Goal: Task Accomplishment & Management: Use online tool/utility

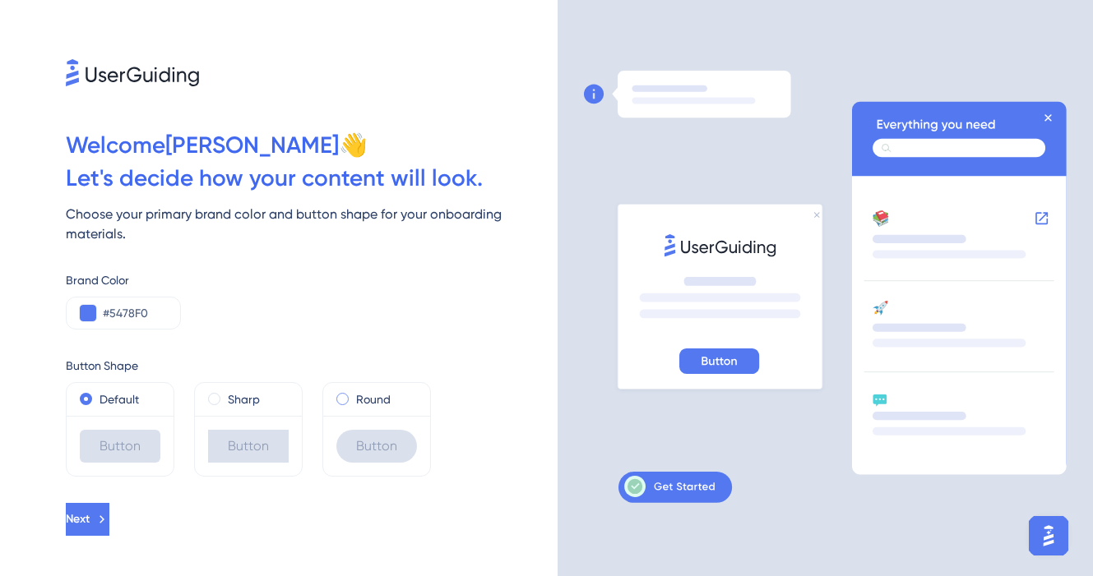
click at [341, 399] on span at bounding box center [342, 399] width 12 height 12
click at [354, 395] on input "radio" at bounding box center [354, 395] width 0 height 0
click at [156, 316] on input "#5478F0" at bounding box center [135, 313] width 64 height 20
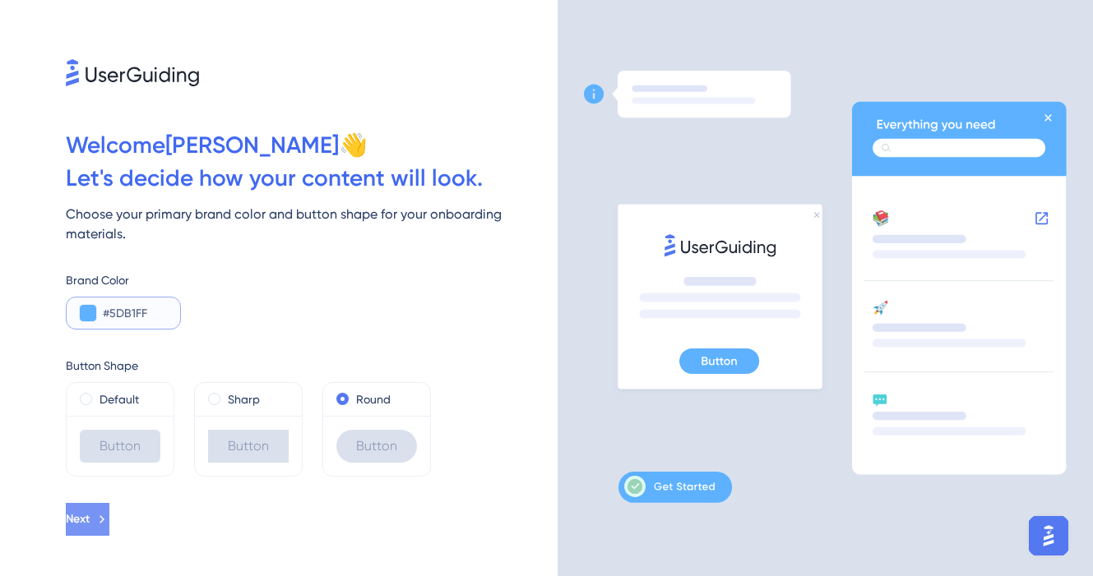
type input "#5DB1FF"
click at [90, 511] on span "Next" at bounding box center [78, 520] width 24 height 20
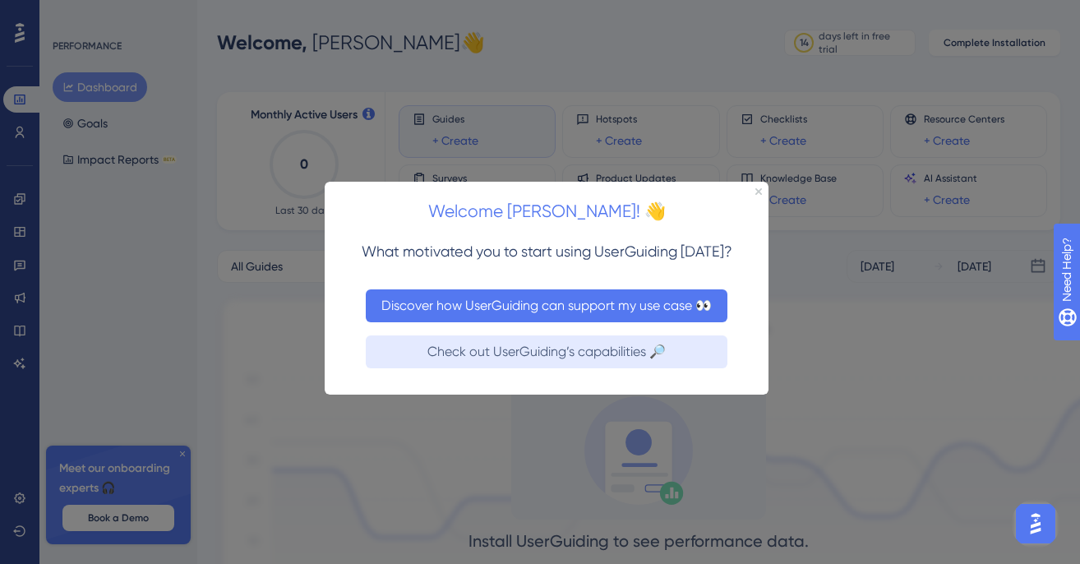
click at [504, 298] on button "Discover how UserGuiding can support my use case 👀" at bounding box center [546, 305] width 362 height 33
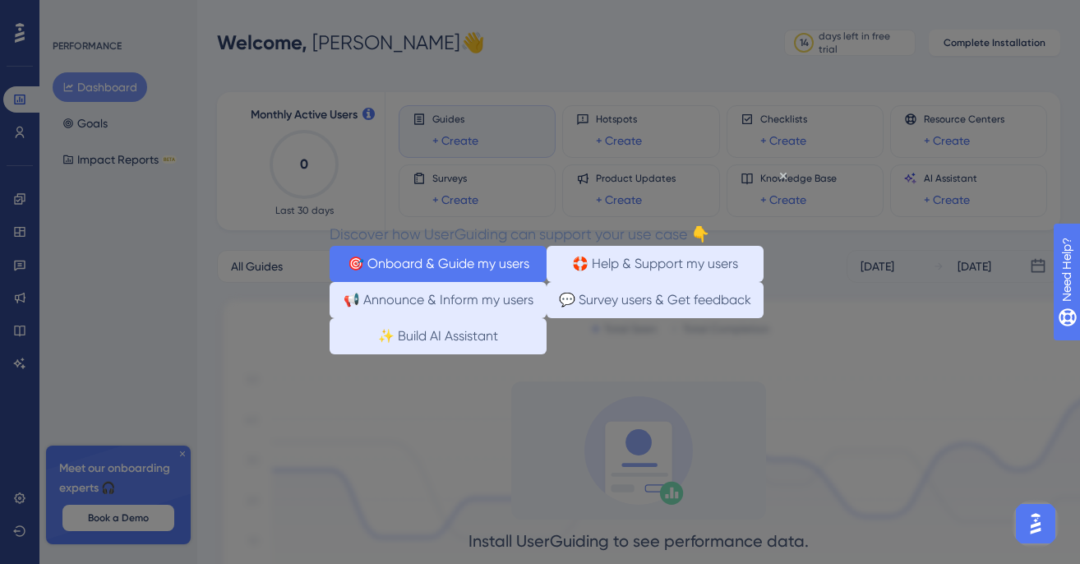
click at [443, 261] on button "🎯 Onboard & Guide my users" at bounding box center [437, 263] width 217 height 36
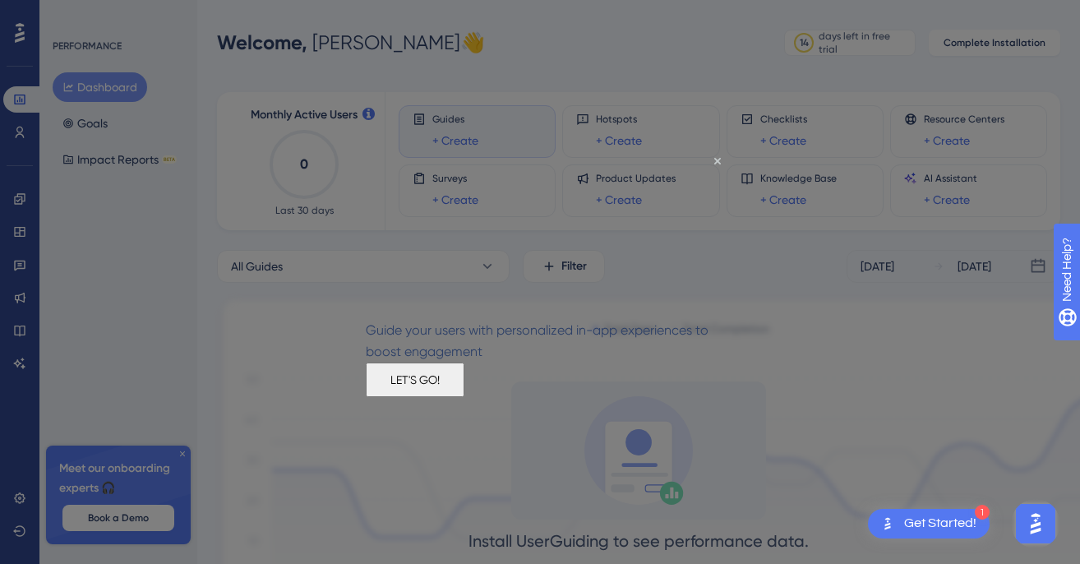
click at [464, 396] on button "LET'S GO!" at bounding box center [414, 379] width 99 height 35
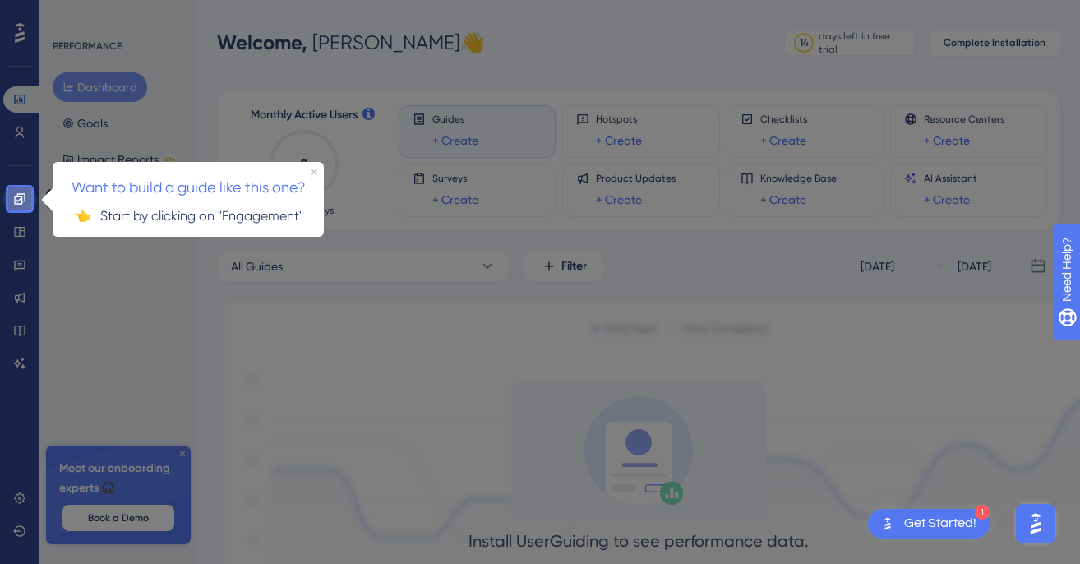
click at [16, 198] on icon at bounding box center [19, 198] width 13 height 13
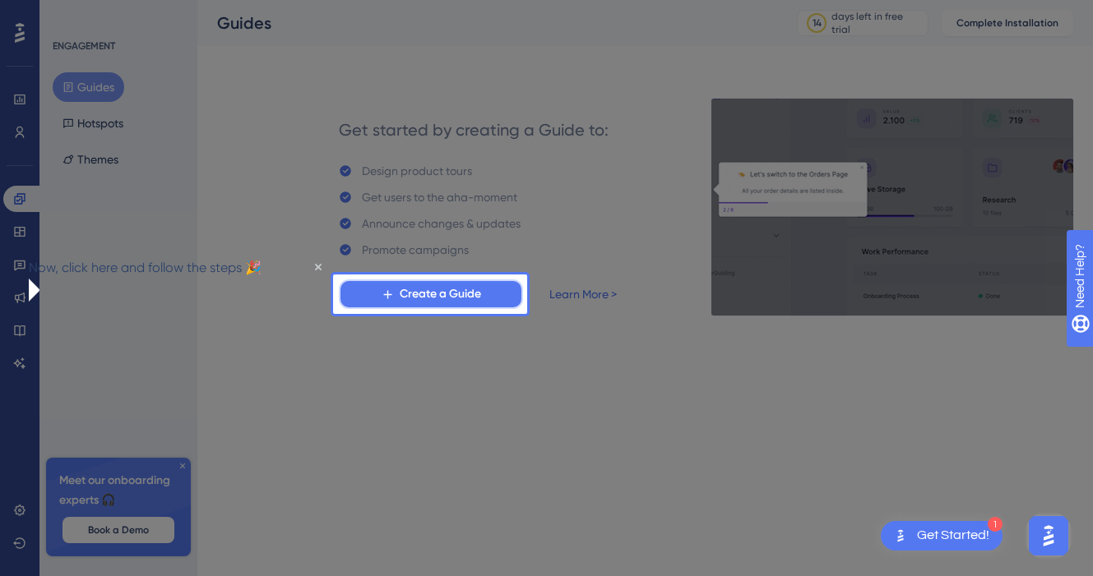
click at [430, 294] on span "Create a Guide" at bounding box center [440, 294] width 81 height 20
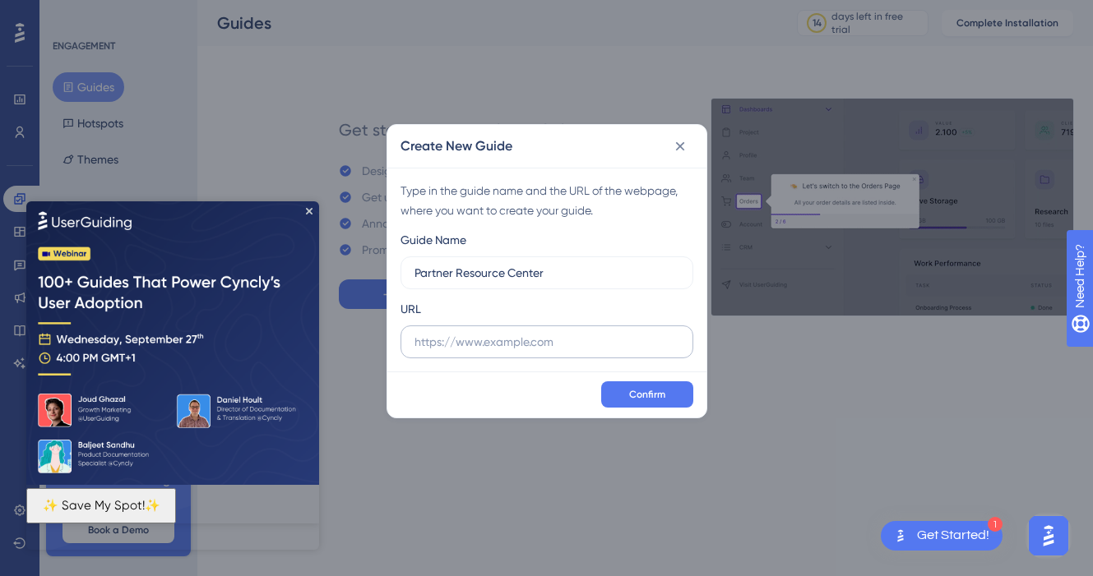
type input "Partner Resource Center"
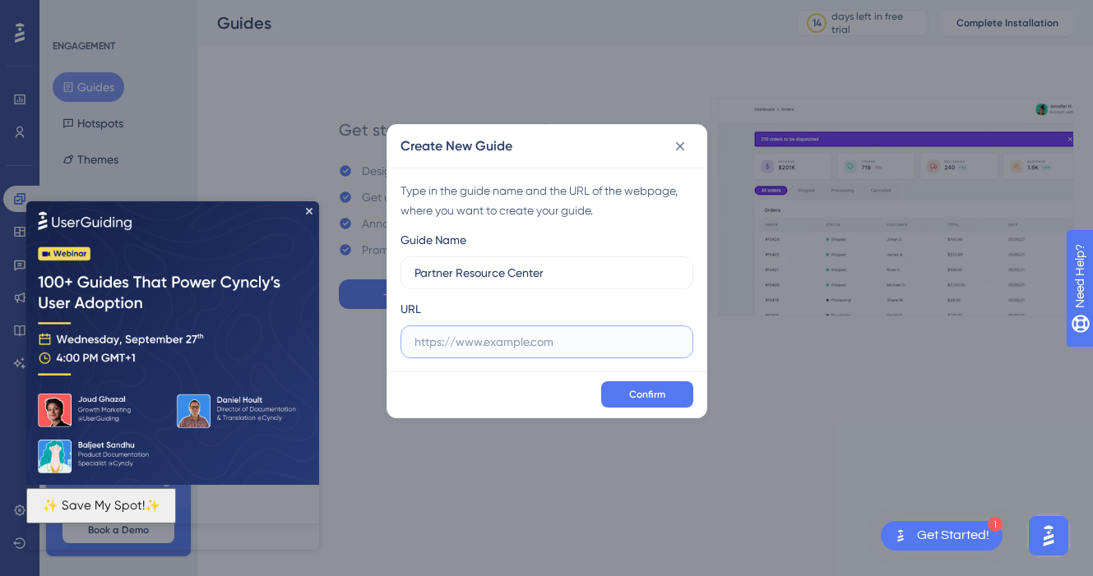
click at [579, 346] on input "text" at bounding box center [546, 342] width 265 height 18
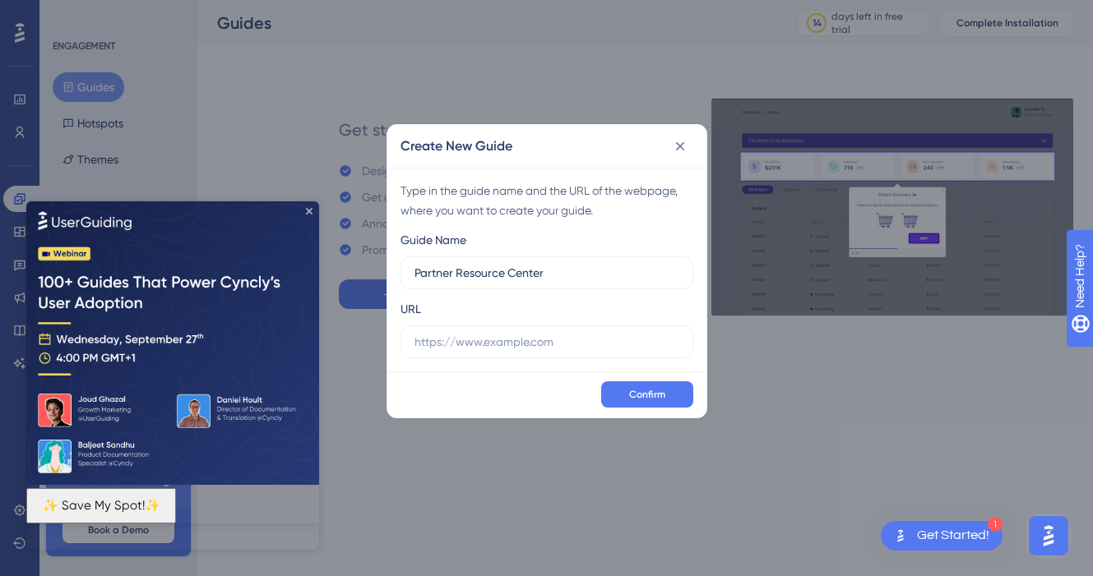
click at [309, 209] on icon "Close Preview" at bounding box center [309, 210] width 7 height 7
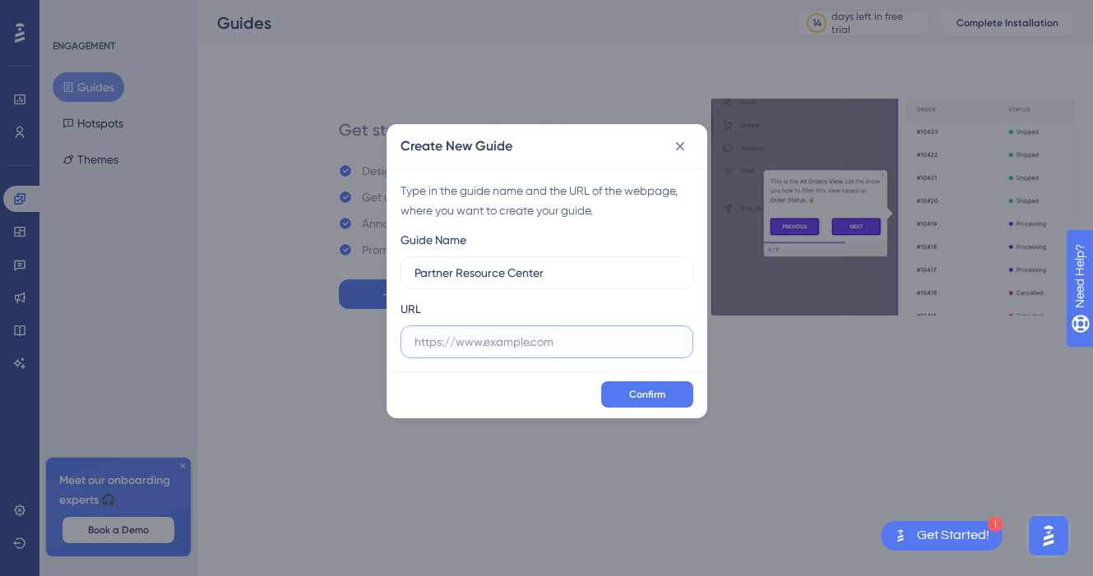
click at [526, 339] on input "text" at bounding box center [546, 342] width 265 height 18
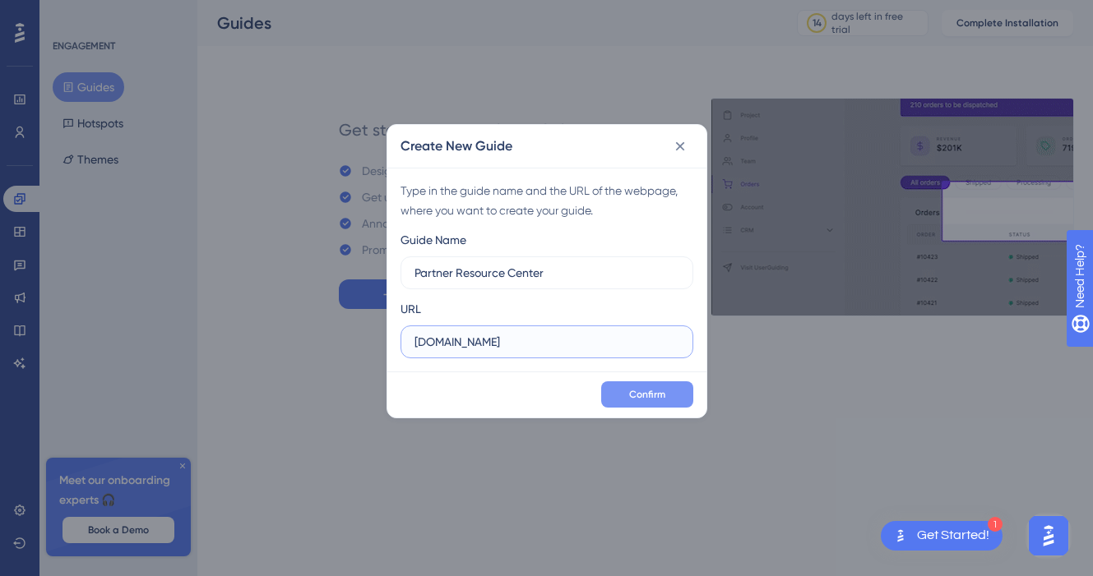
type input "partner.cinemo.com"
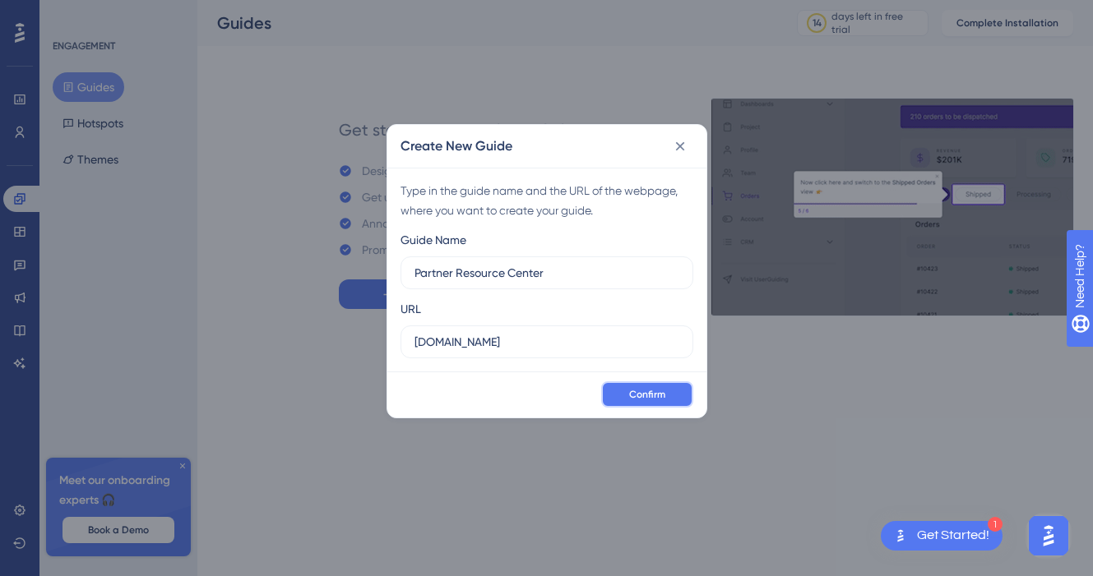
click at [649, 382] on button "Confirm" at bounding box center [647, 394] width 92 height 26
